Goal: Book appointment/travel/reservation

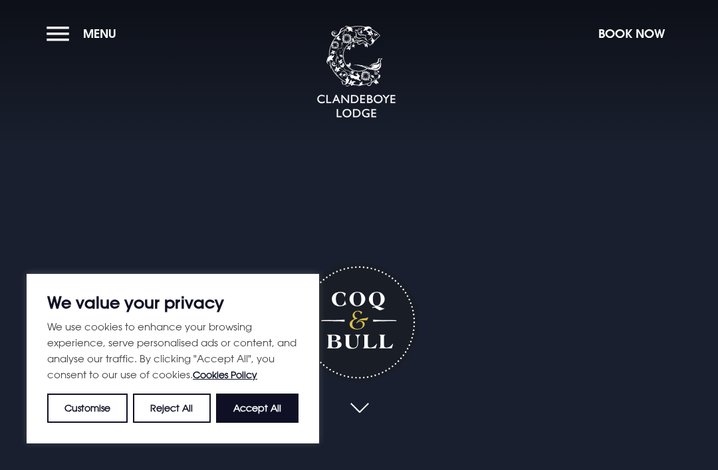
click at [453, 245] on div "Coq & Bull" at bounding box center [359, 194] width 202 height 512
click at [265, 402] on button "Accept All" at bounding box center [257, 408] width 82 height 29
checkbox input "true"
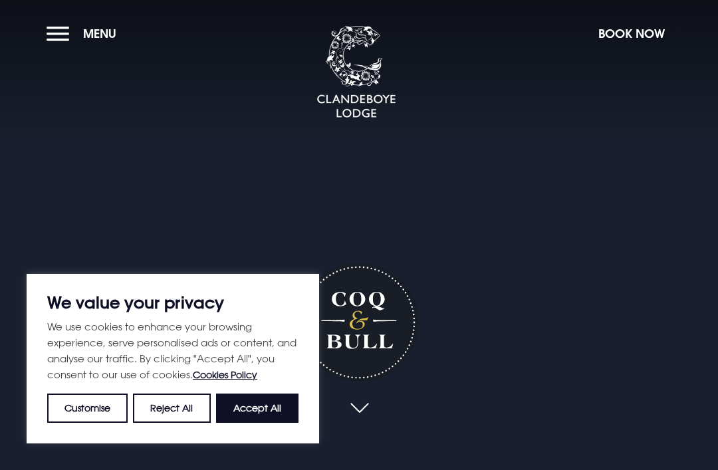
checkbox input "true"
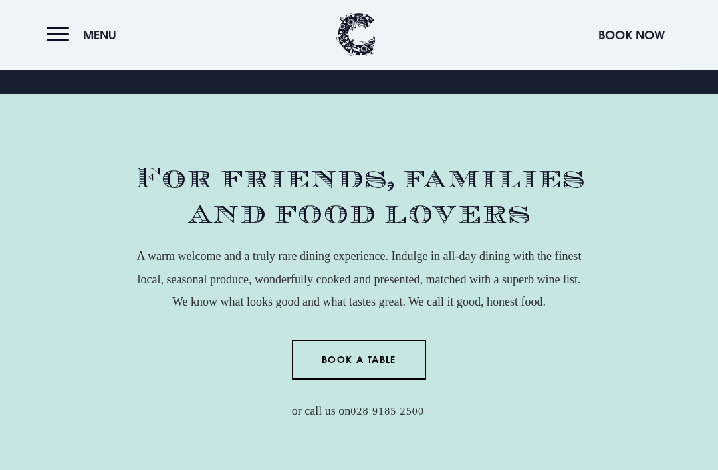
scroll to position [376, 0]
click at [378, 380] on link "Book a Table" at bounding box center [359, 360] width 135 height 40
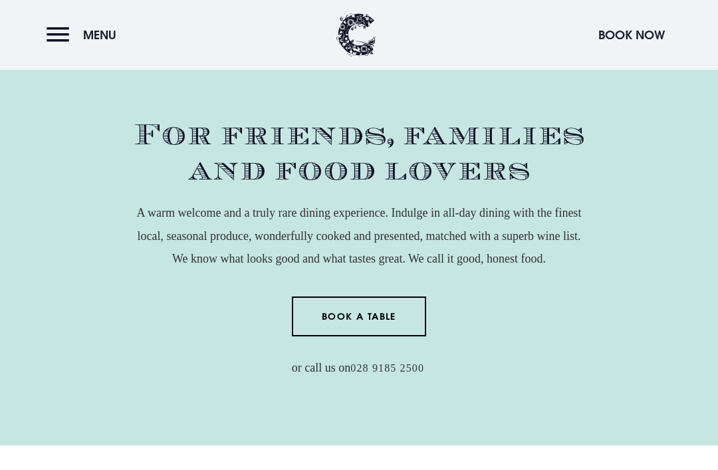
click at [388, 336] on link "Book a Table" at bounding box center [359, 317] width 135 height 40
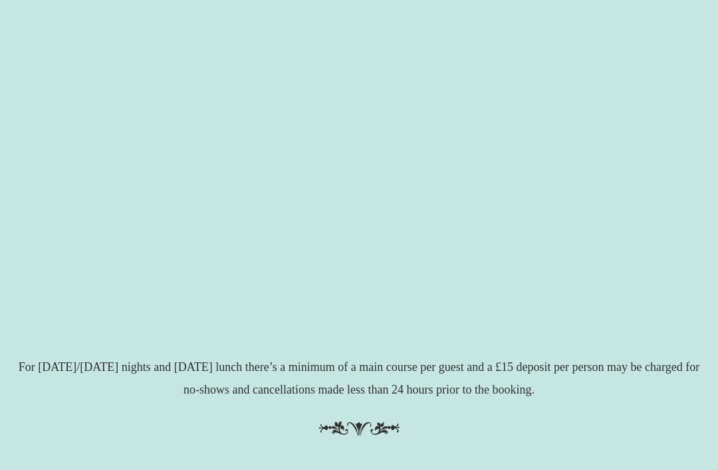
scroll to position [263, 0]
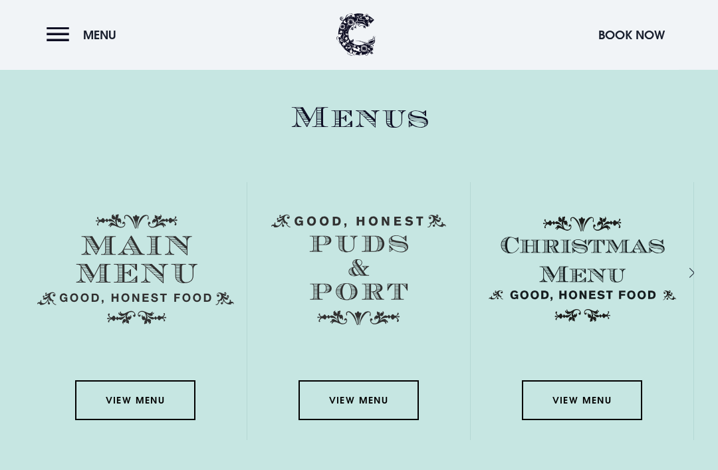
scroll to position [1771, 0]
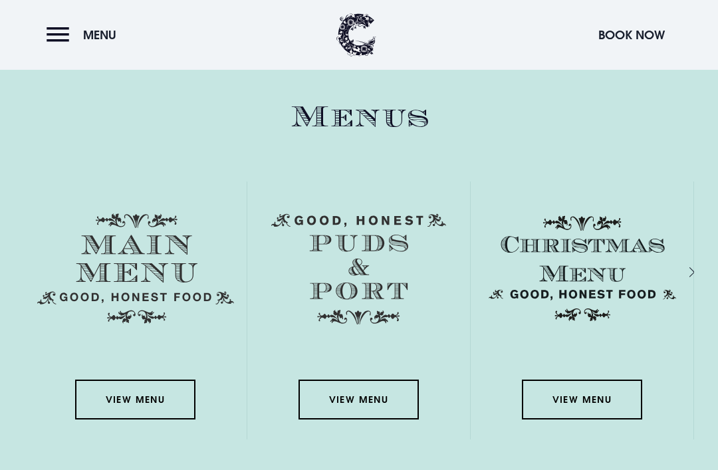
click at [166, 420] on link "View Menu" at bounding box center [135, 400] width 120 height 40
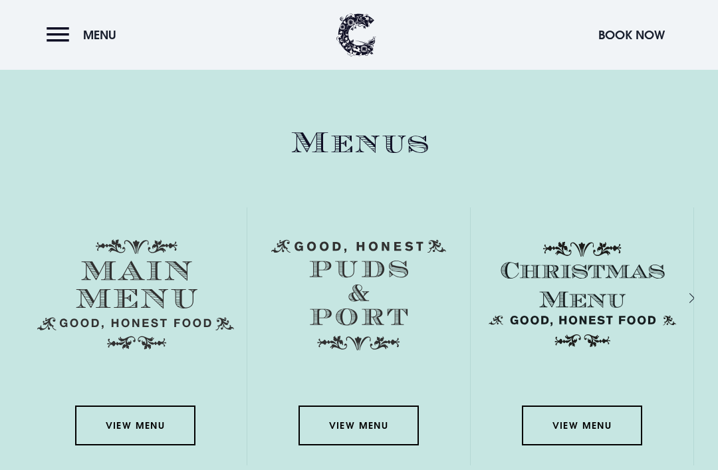
scroll to position [1743, 0]
